Goal: Task Accomplishment & Management: Use online tool/utility

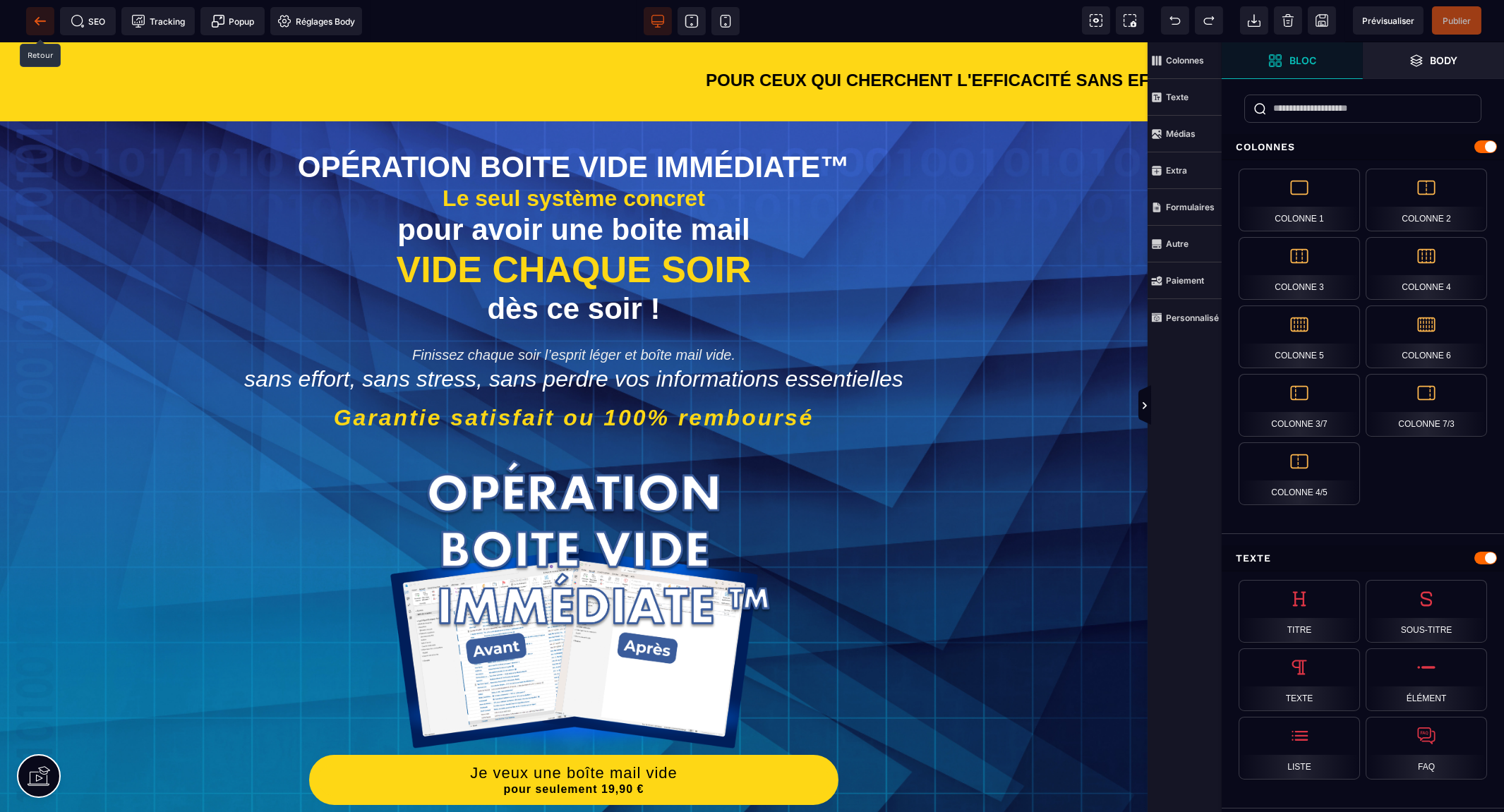
click at [46, 19] on icon at bounding box center [40, 21] width 14 height 14
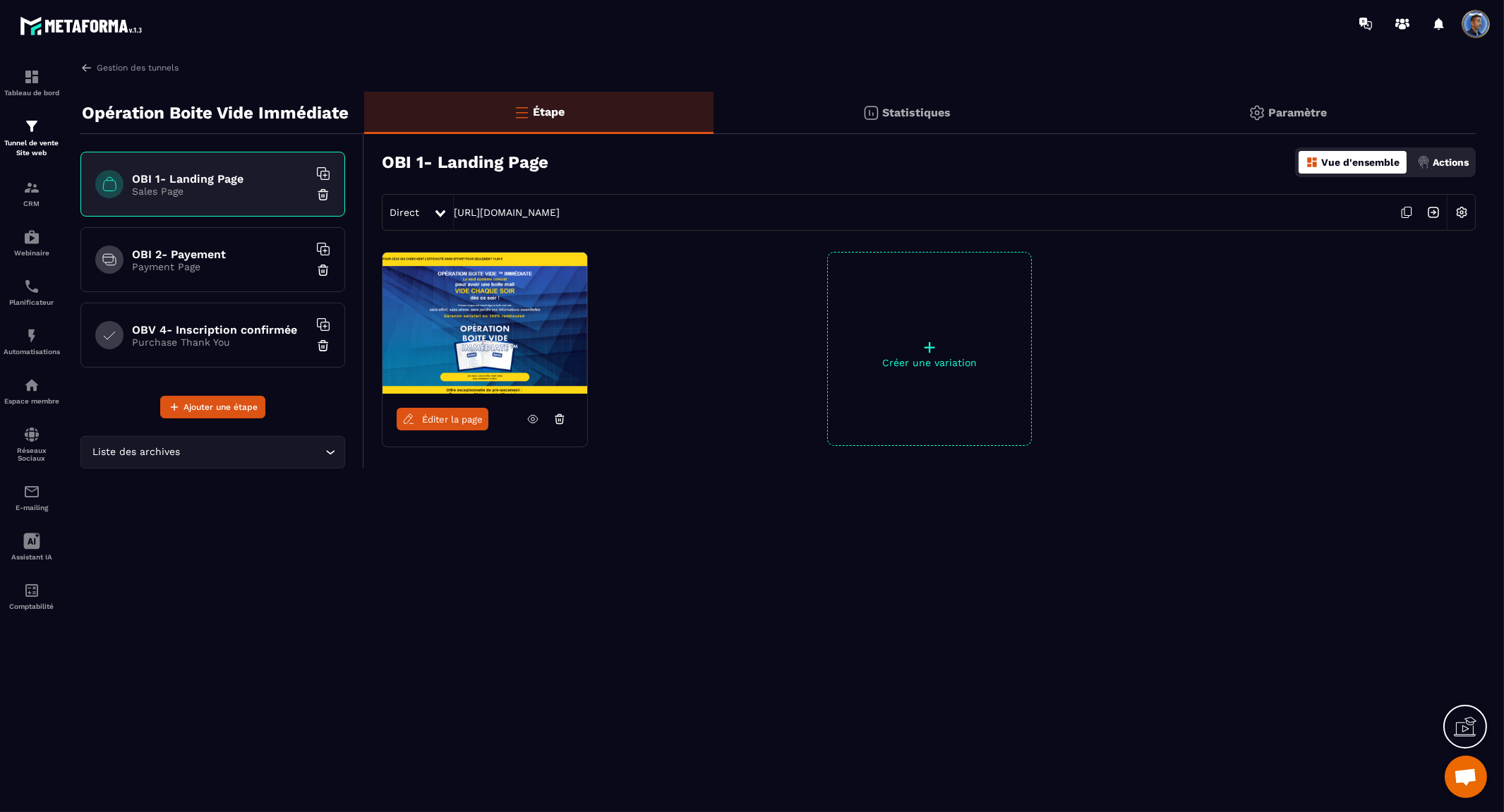
click at [922, 341] on p "+" at bounding box center [929, 347] width 203 height 20
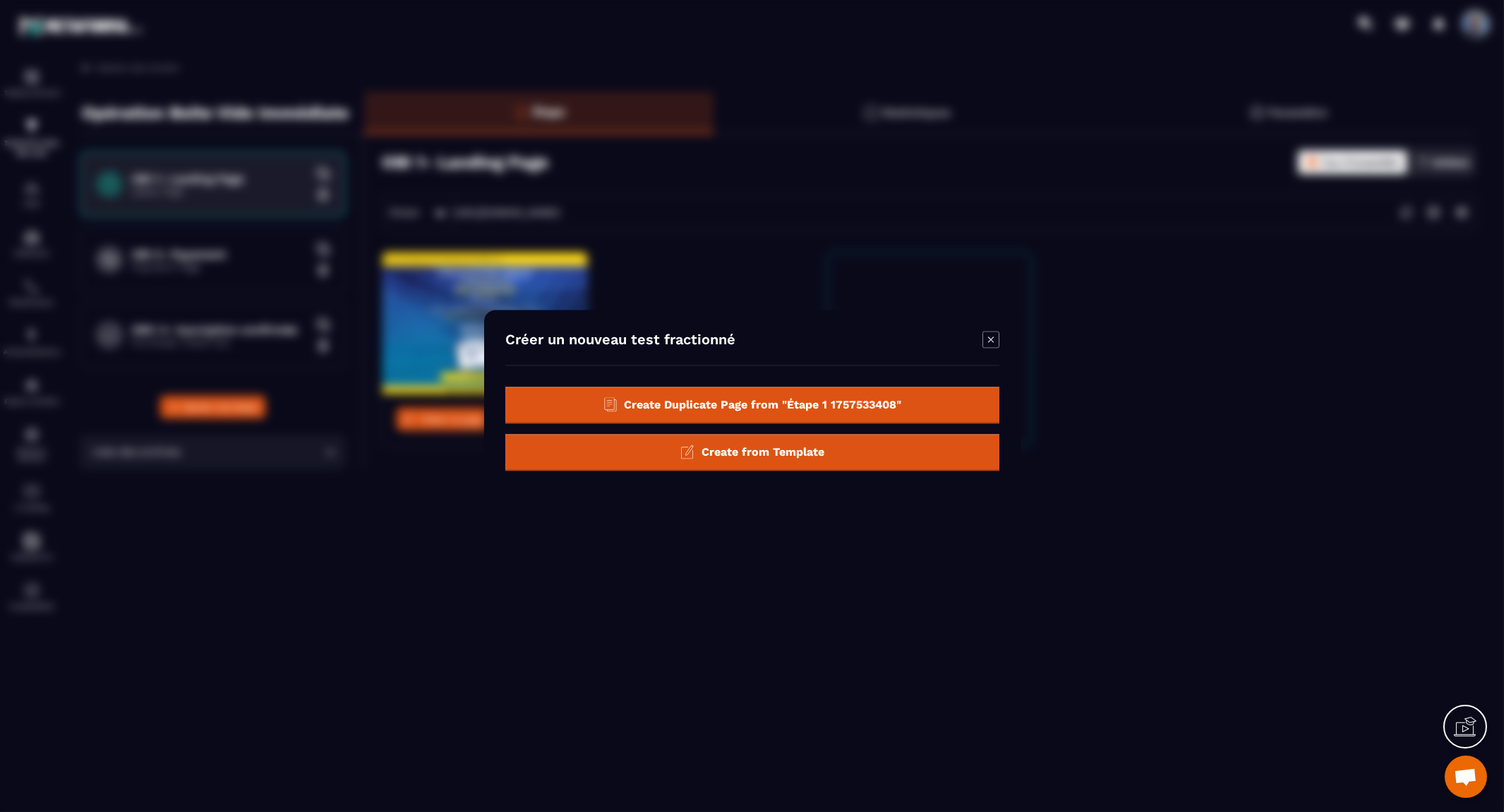
click at [815, 401] on span "Create Duplicate Page from "Étape 1 1757533408"" at bounding box center [763, 405] width 277 height 13
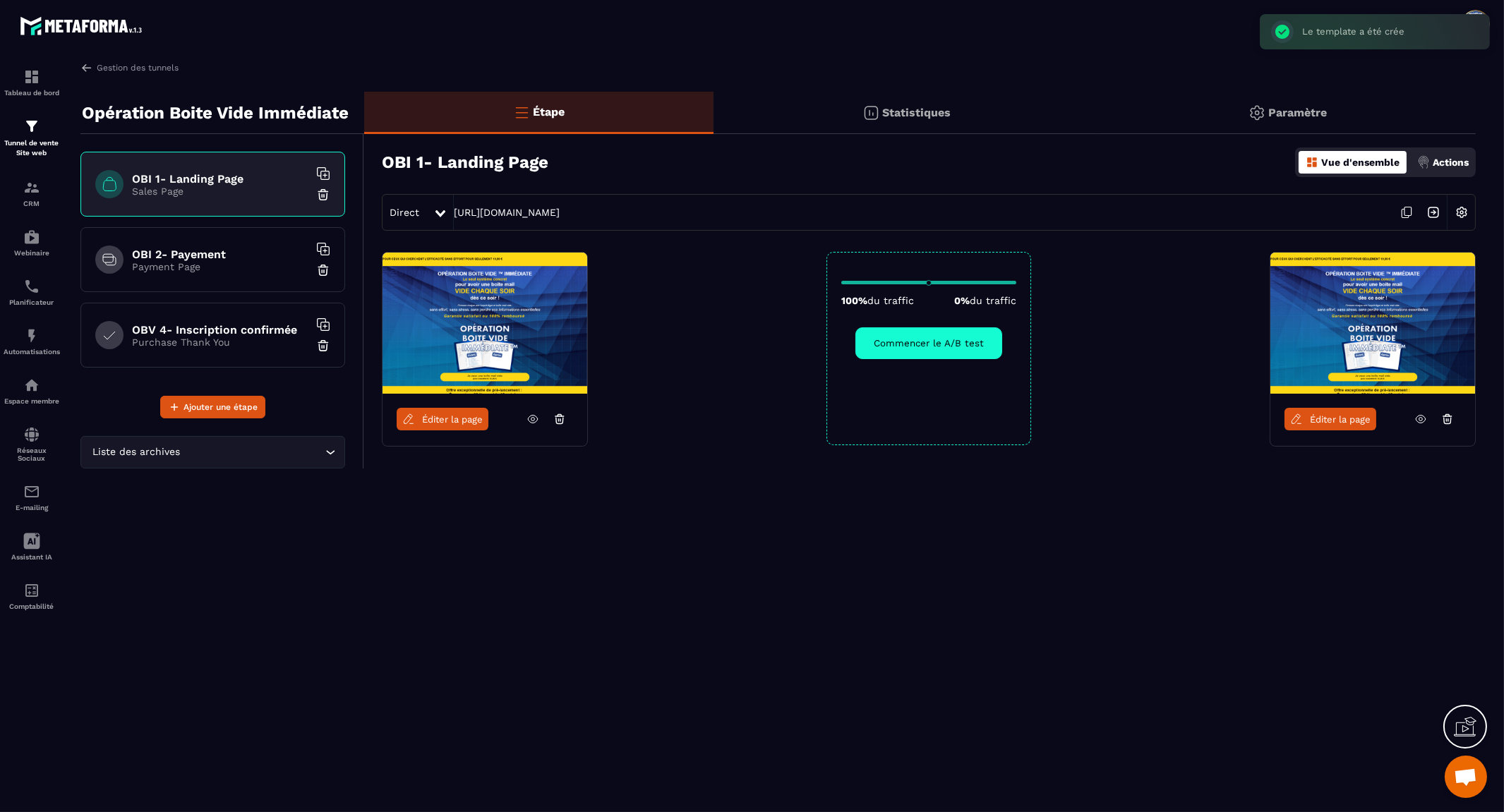
click at [1341, 421] on span "Éditer la page" at bounding box center [1340, 419] width 60 height 10
